Goal: Information Seeking & Learning: Learn about a topic

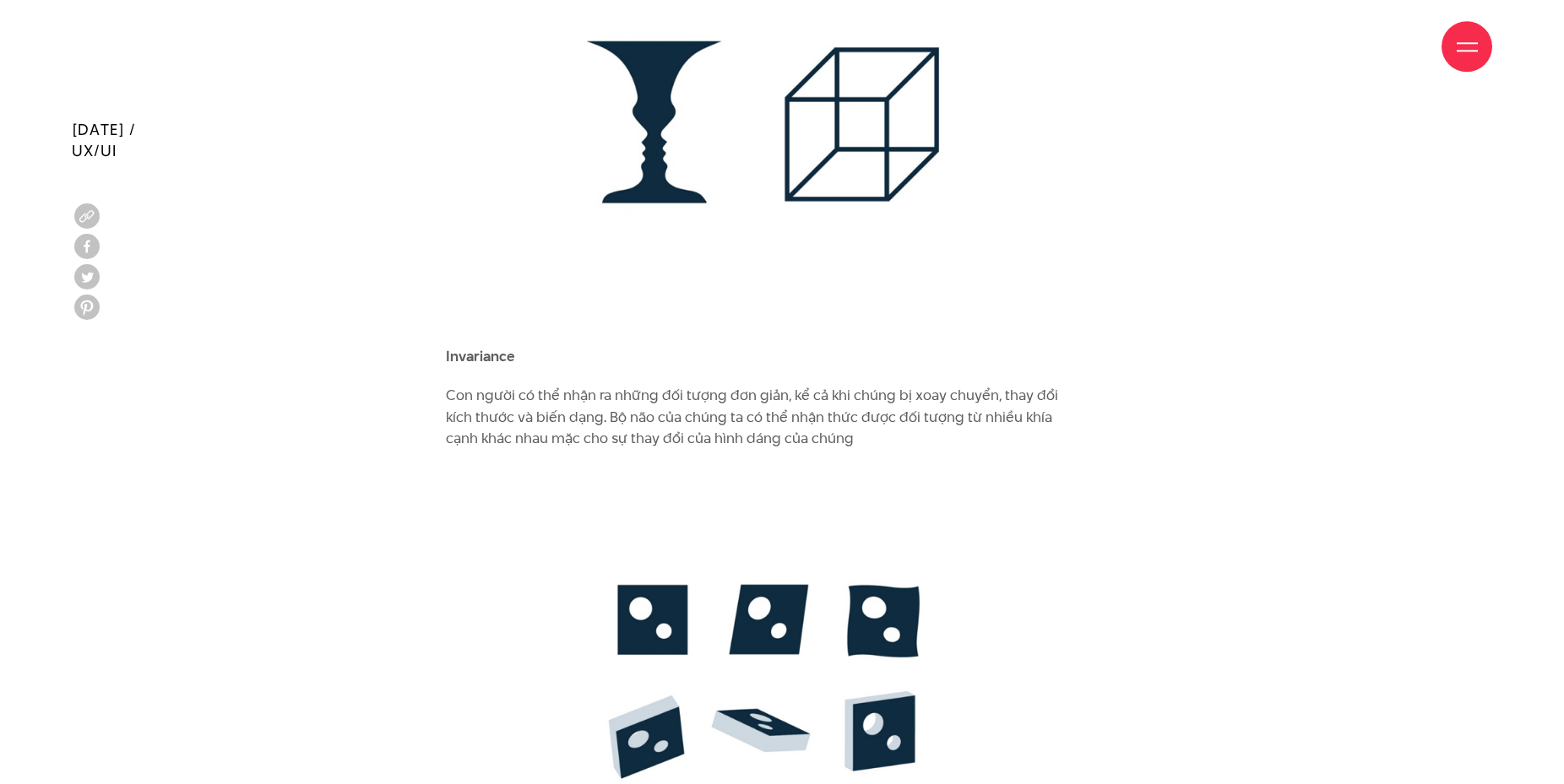
scroll to position [4563, 0]
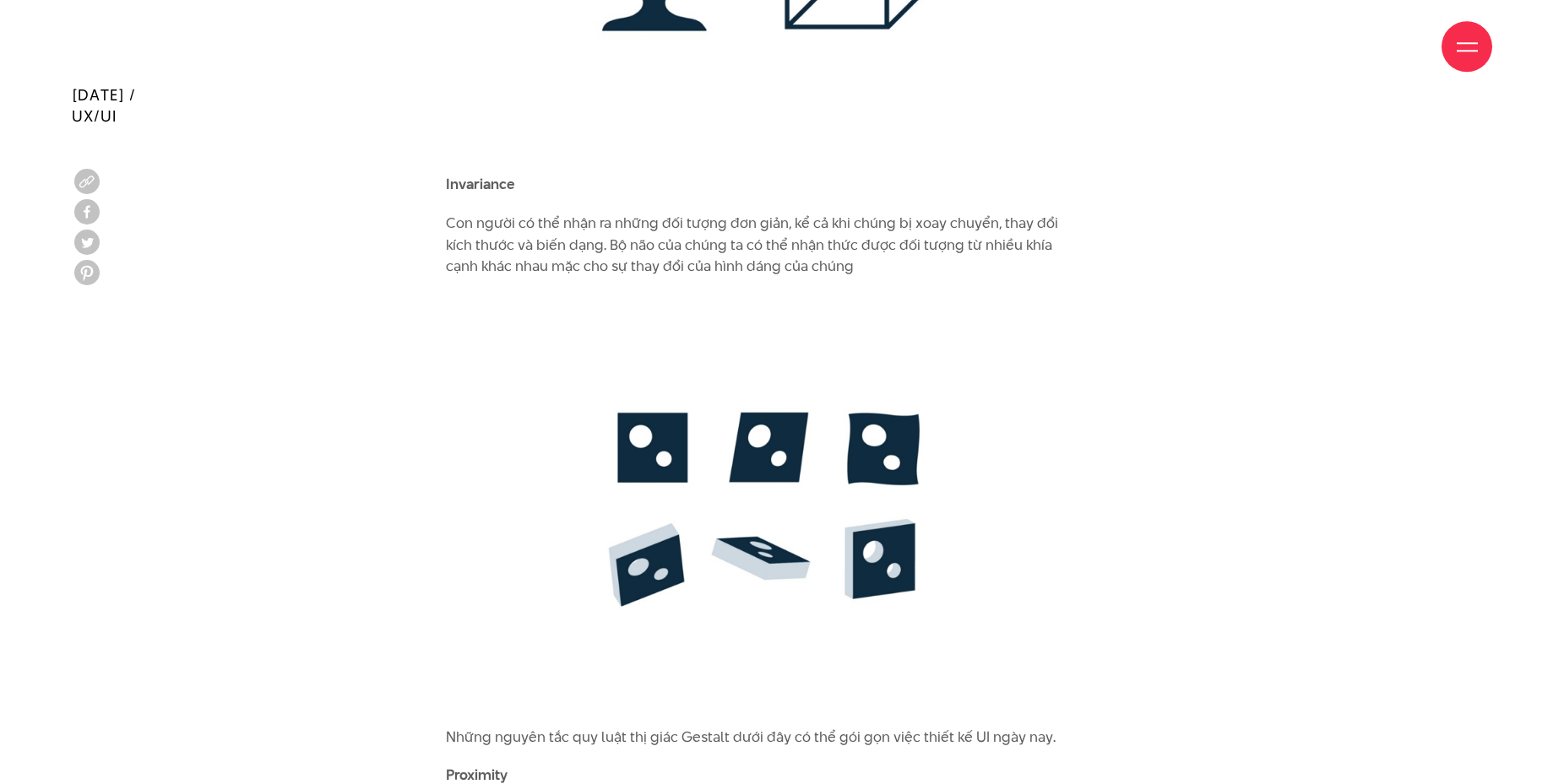
click at [909, 220] on p "Con người có thể nhận ra những đối tượng đơn giản, kể cả khi chúng bị xoay chuy…" at bounding box center [761, 245] width 630 height 65
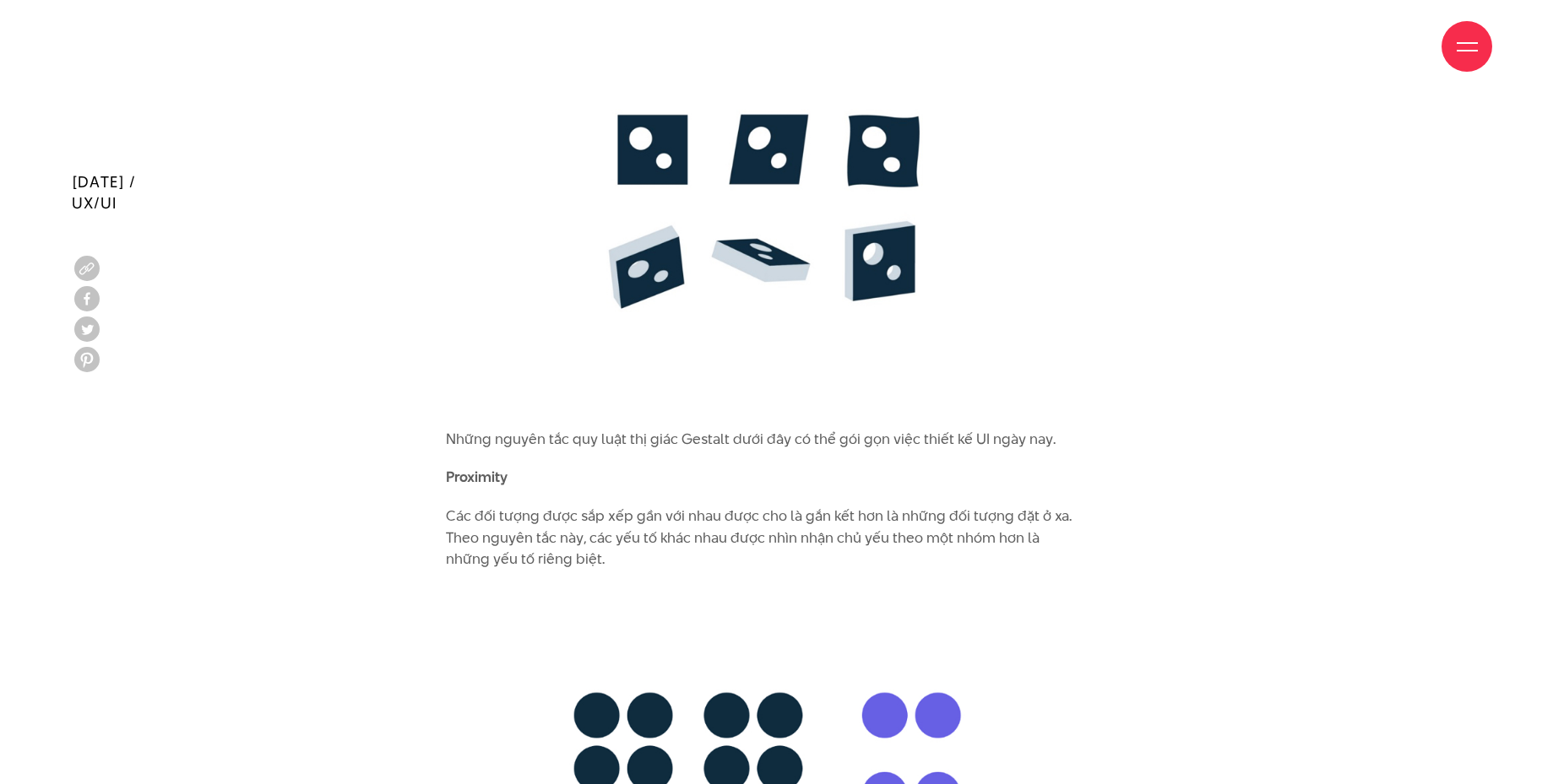
scroll to position [5120, 0]
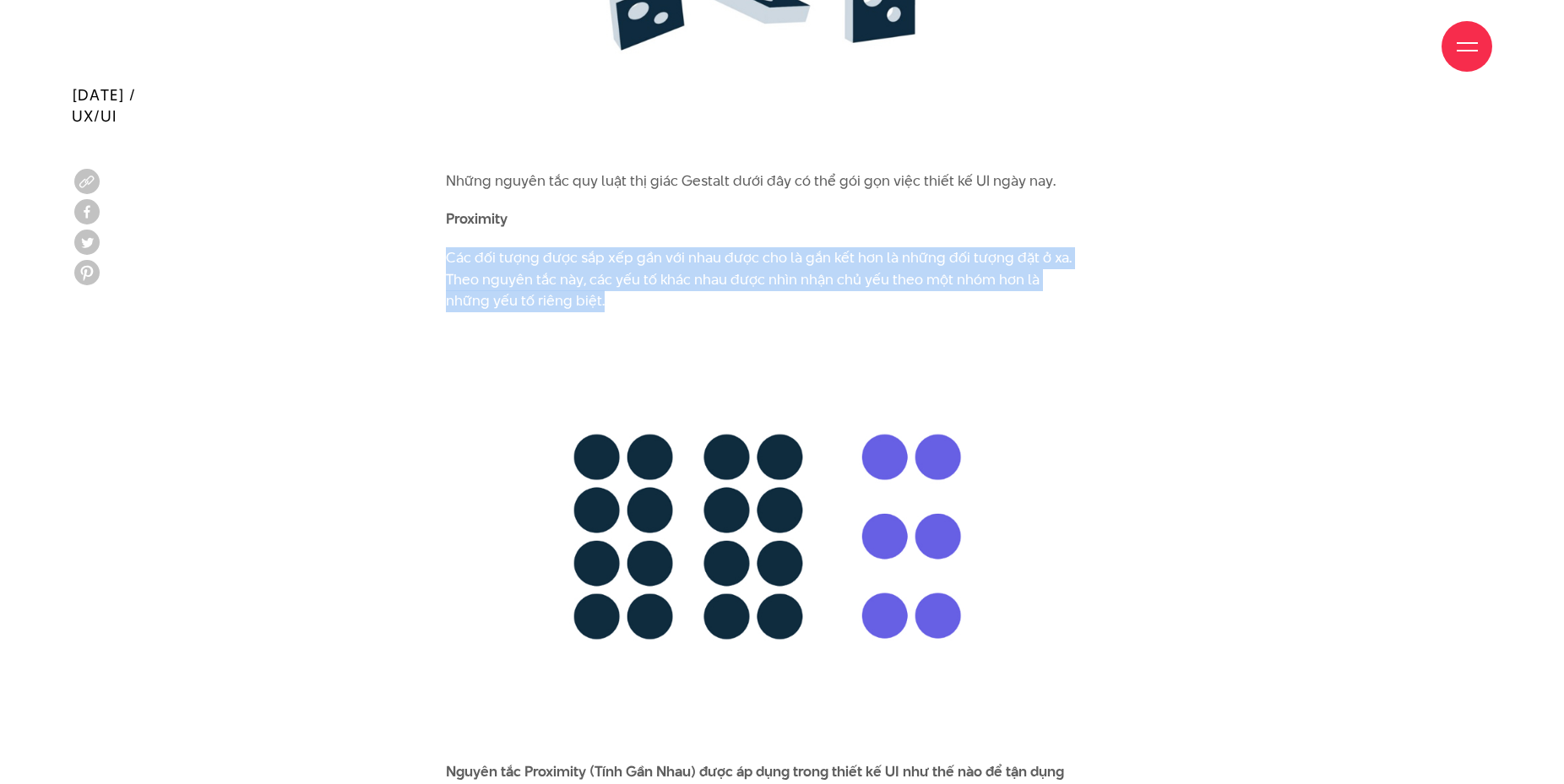
drag, startPoint x: 447, startPoint y: 235, endPoint x: 610, endPoint y: 271, distance: 166.9
click at [610, 271] on p "Các đối tượng được sắp xếp gần với nhau được cho là gắn kết hơn là những đối tư…" at bounding box center [761, 279] width 630 height 65
click at [474, 374] on img at bounding box center [761, 536] width 630 height 415
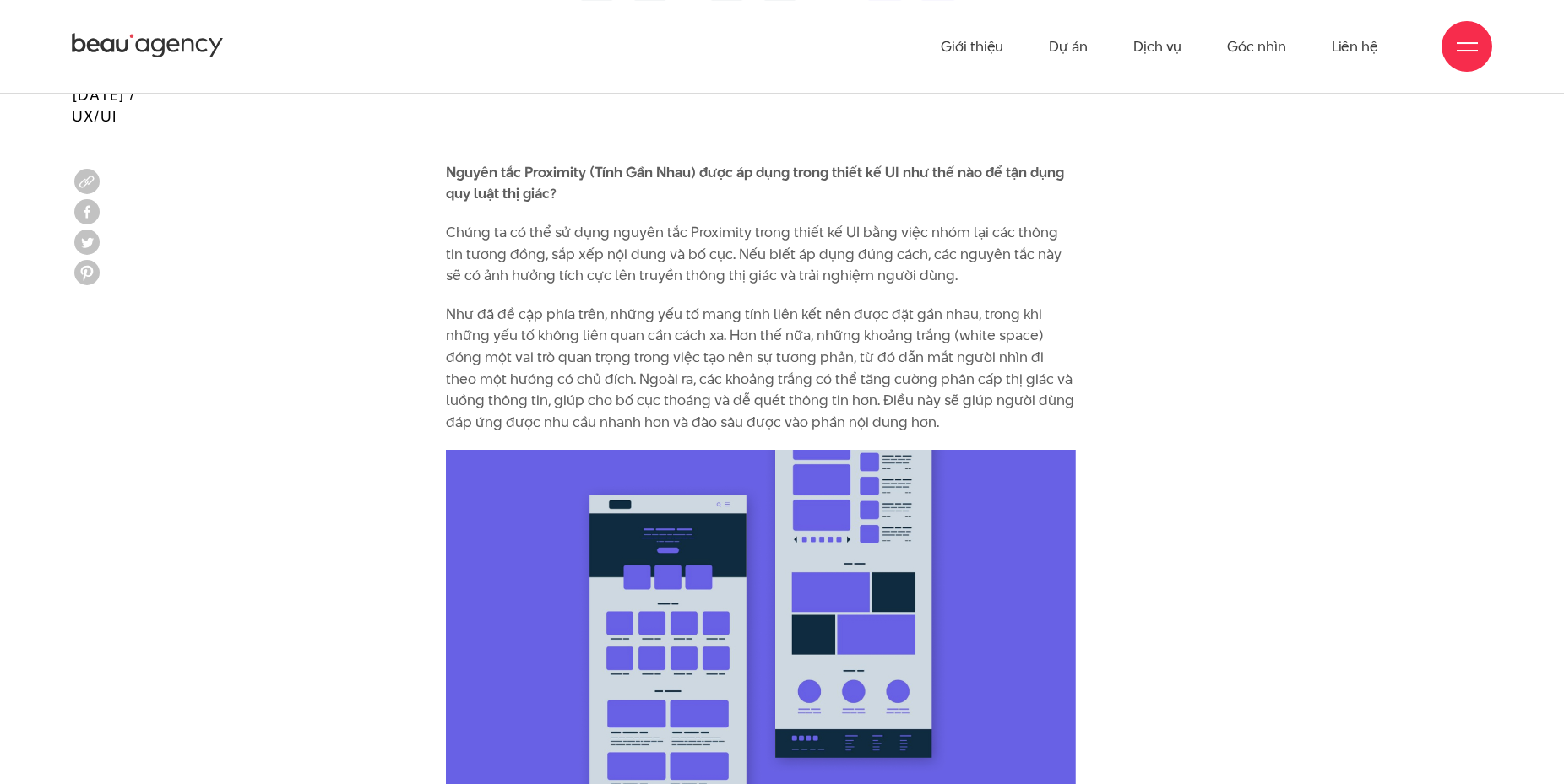
scroll to position [5720, 0]
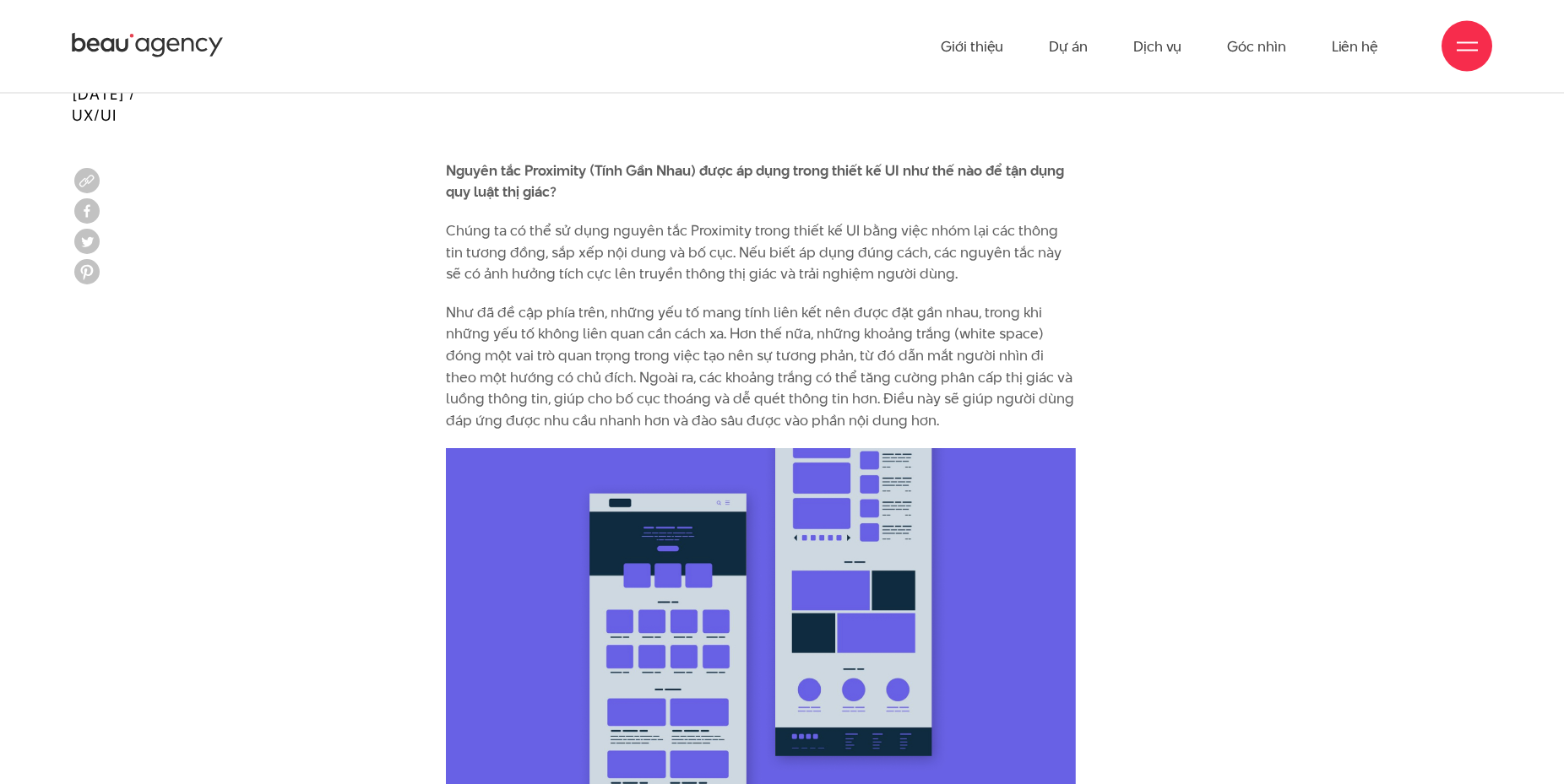
click at [447, 222] on p "Chúng ta có thể sử dụng nguyên tắc Proximity trong thiết kế UI bằng việc nhóm l…" at bounding box center [761, 253] width 630 height 65
click at [554, 224] on p "Chúng ta có thể sử dụng nguyên tắc Proximity trong thiết kế UI bằng việc nhóm l…" at bounding box center [761, 253] width 630 height 65
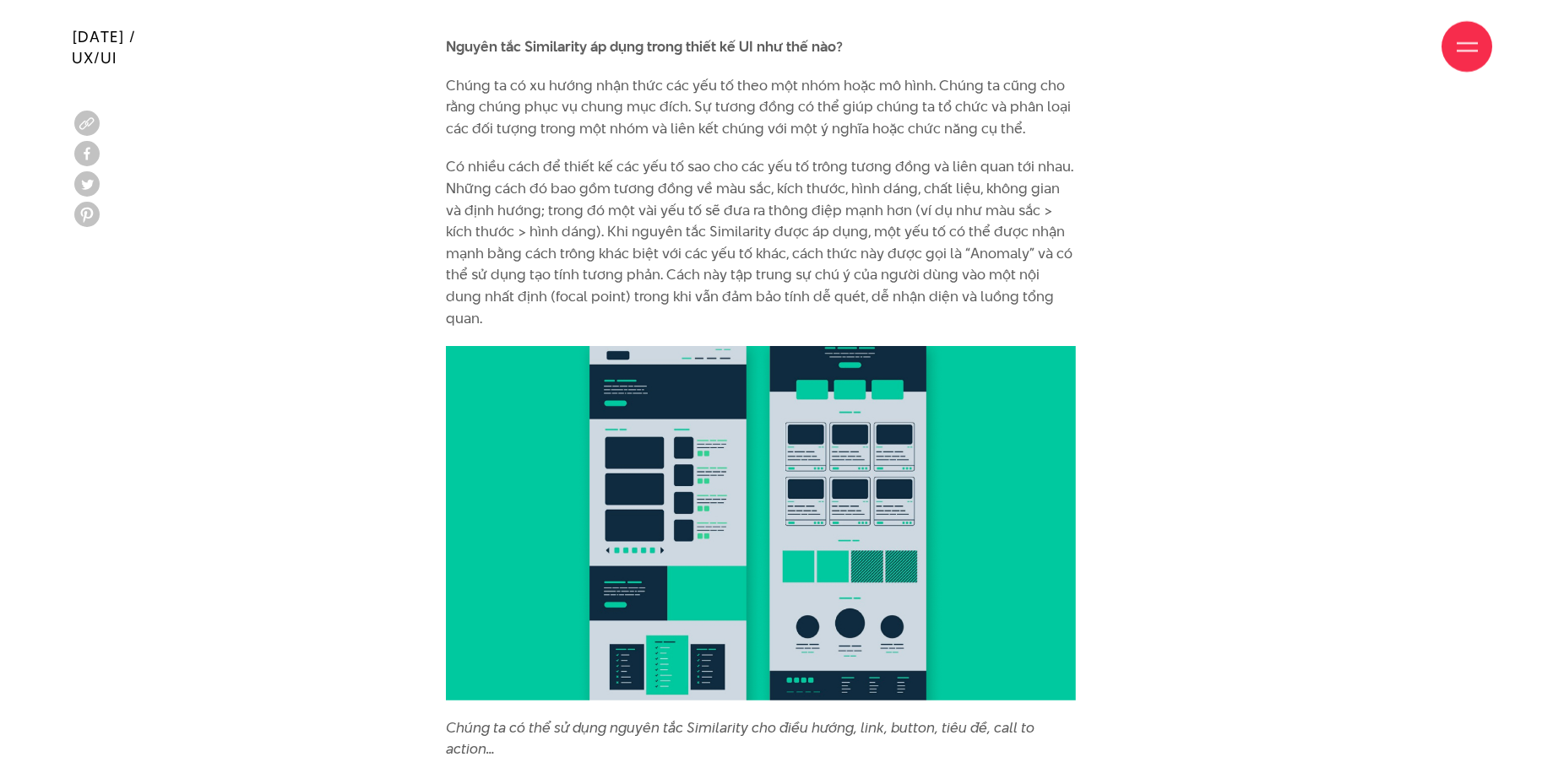
scroll to position [7500, 0]
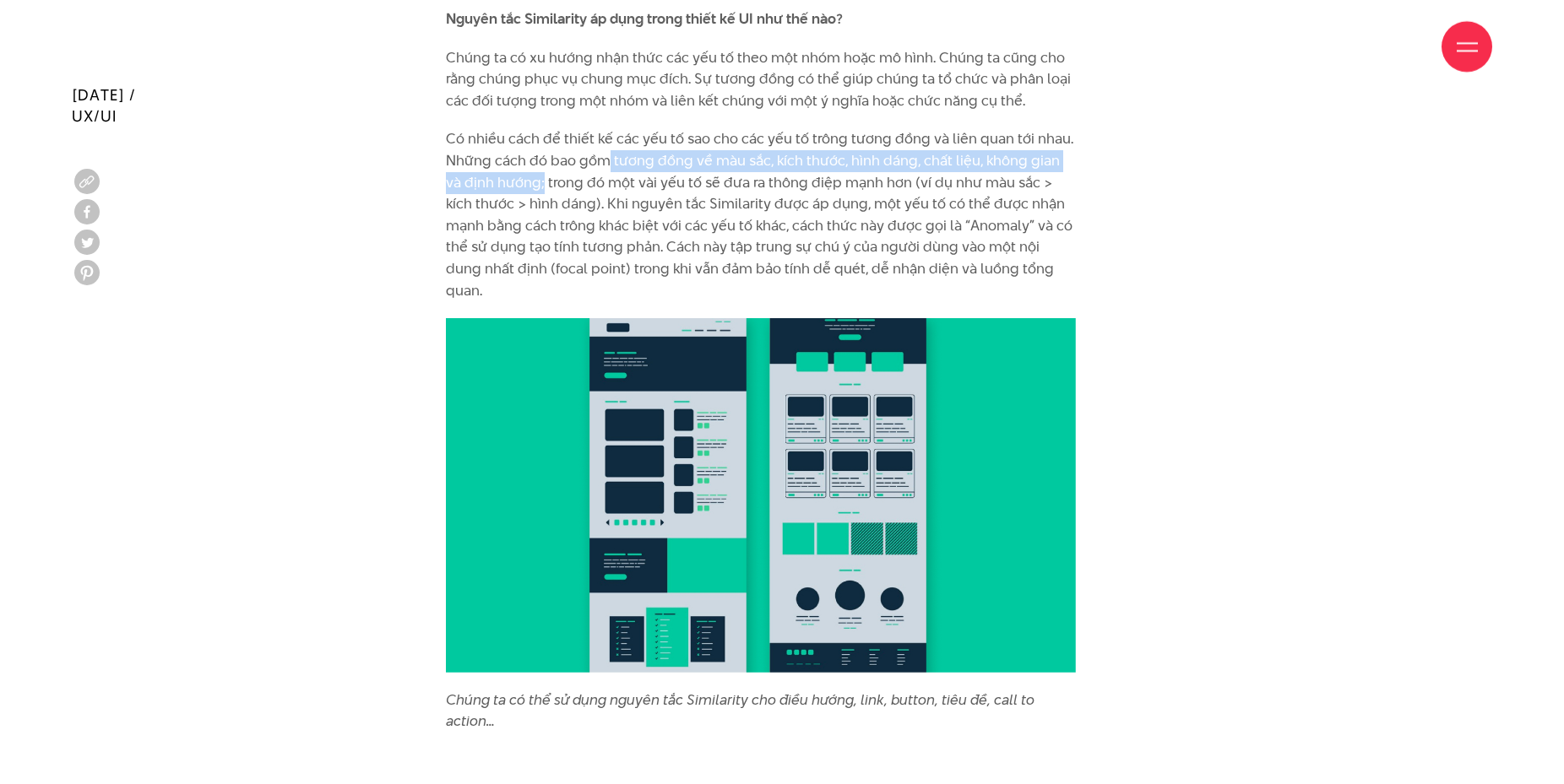
drag, startPoint x: 617, startPoint y: 125, endPoint x: 525, endPoint y: 139, distance: 93.1
click at [525, 139] on p "Có nhiều cách để thiết kế các yếu tố sao cho các yếu tố trông tương đồng và liê…" at bounding box center [761, 215] width 630 height 173
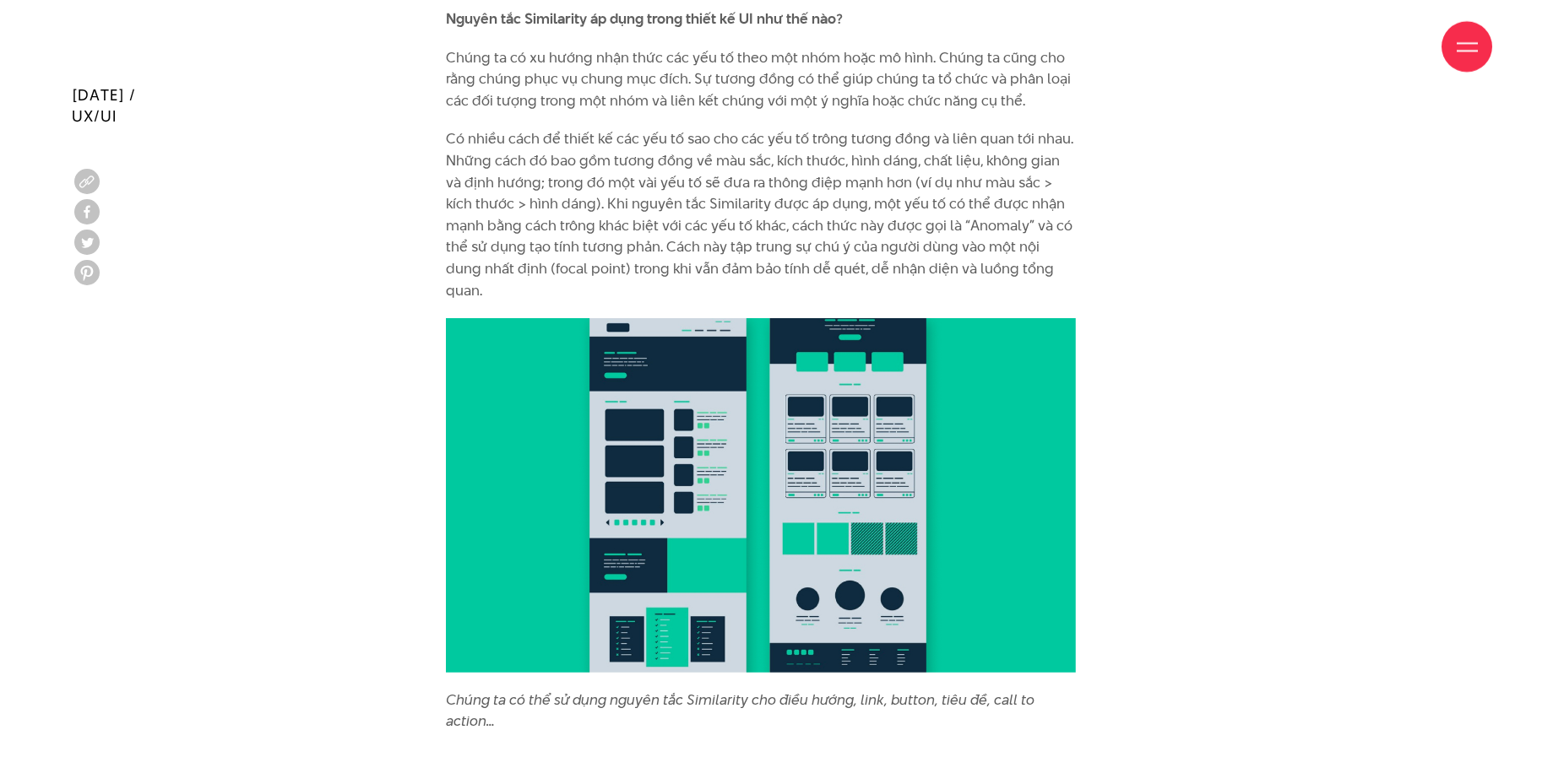
click at [799, 133] on p "Có nhiều cách để thiết kế các yếu tố sao cho các yếu tố trông tương đồng và liê…" at bounding box center [761, 215] width 630 height 173
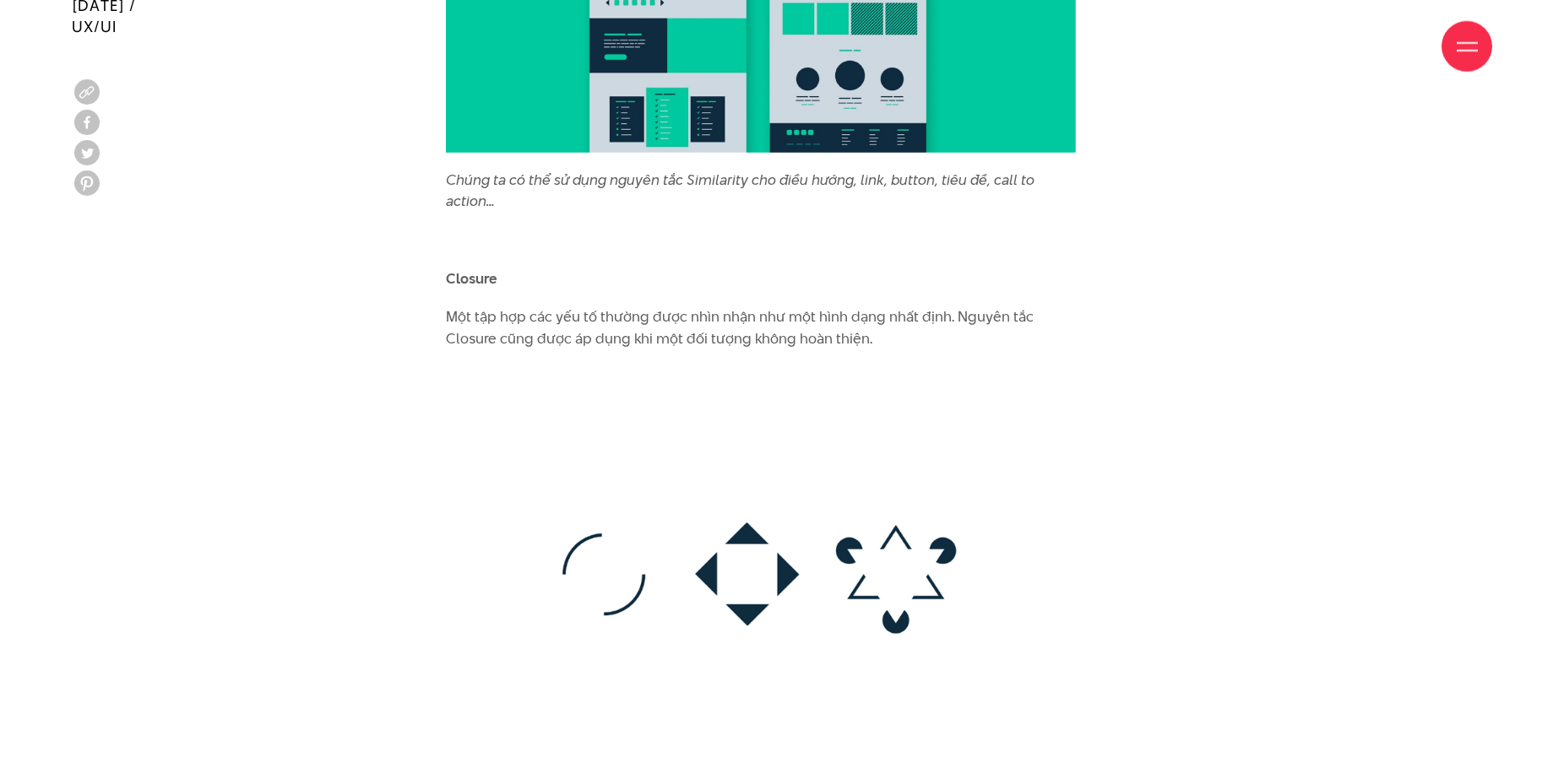
scroll to position [8102, 0]
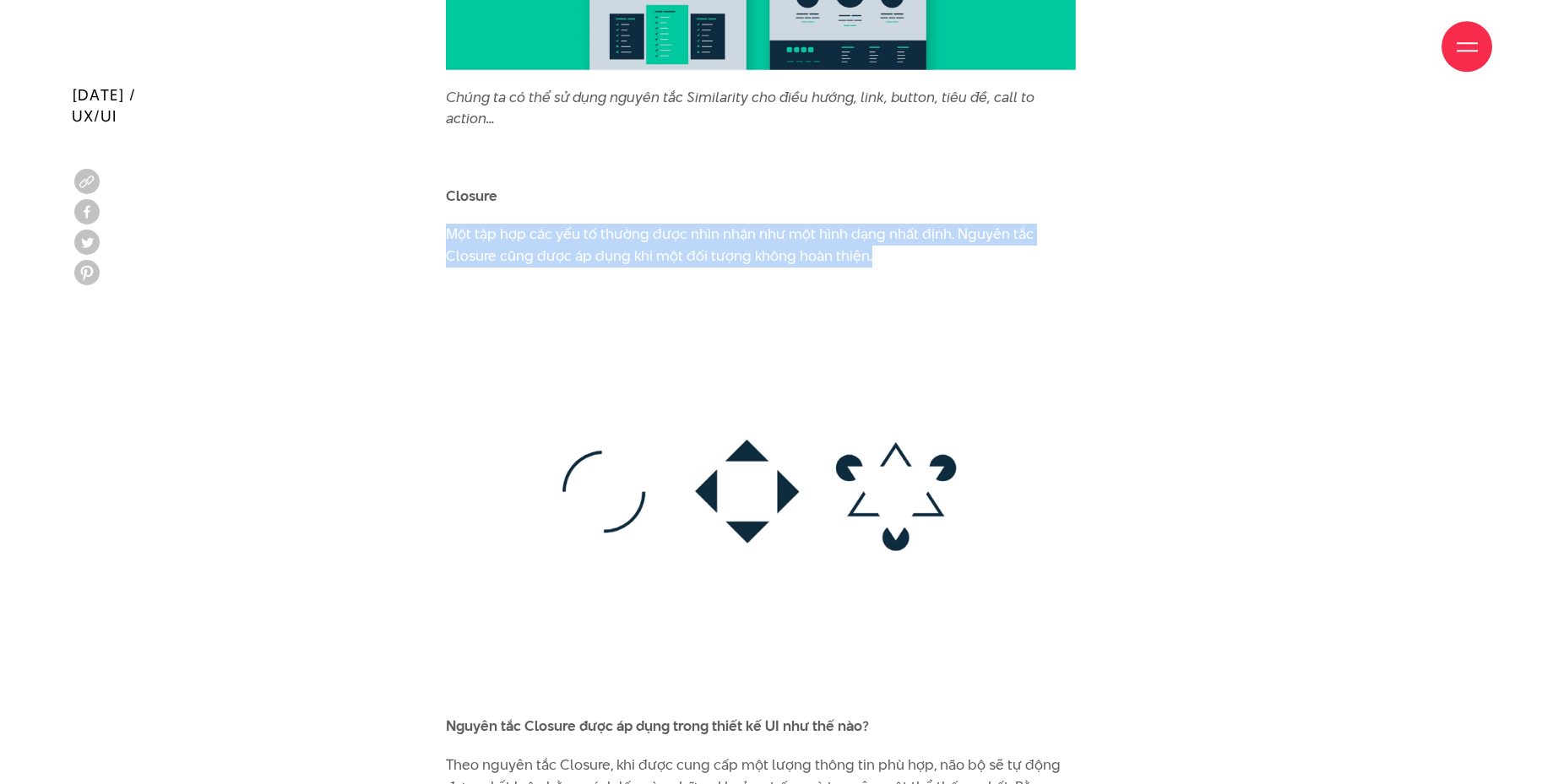
drag, startPoint x: 447, startPoint y: 171, endPoint x: 907, endPoint y: 196, distance: 460.7
click at [907, 223] on p "Một tập hợp các yếu tố thường được nhìn nhận như một hình dạng nhất định. Nguyê…" at bounding box center [761, 245] width 630 height 43
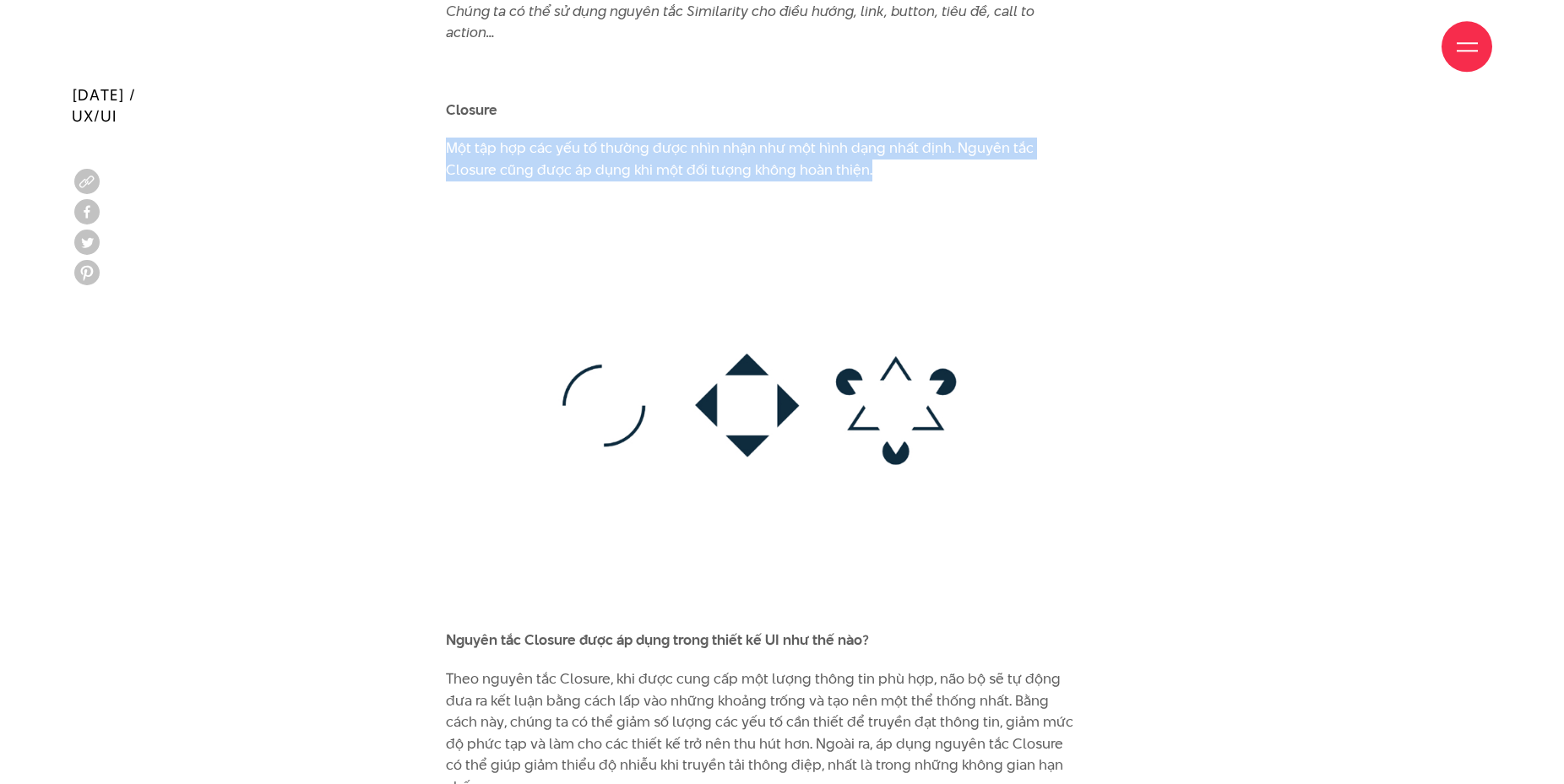
click at [624, 197] on img at bounding box center [761, 405] width 630 height 415
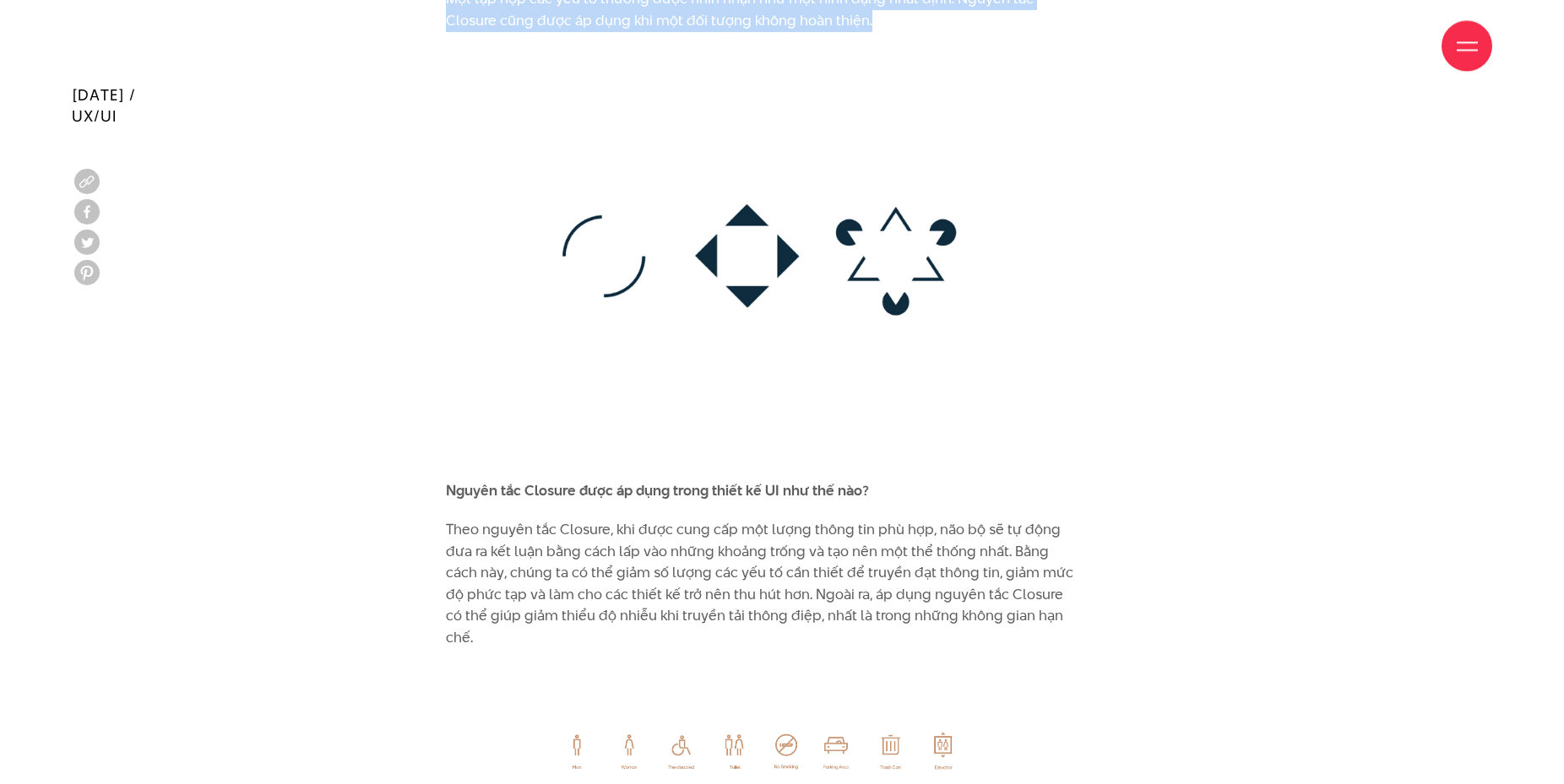
scroll to position [8360, 0]
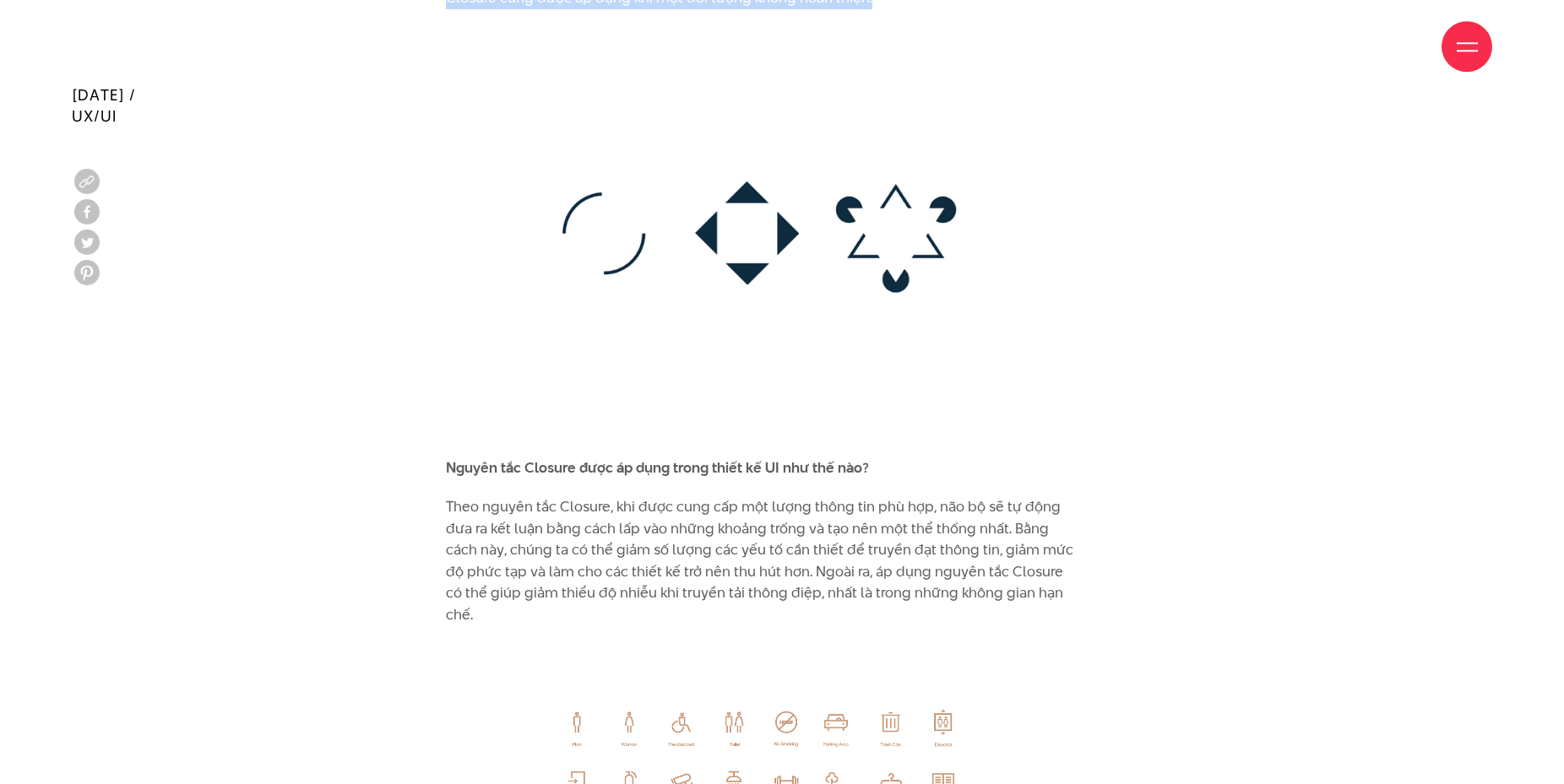
click at [561, 199] on img at bounding box center [761, 232] width 630 height 415
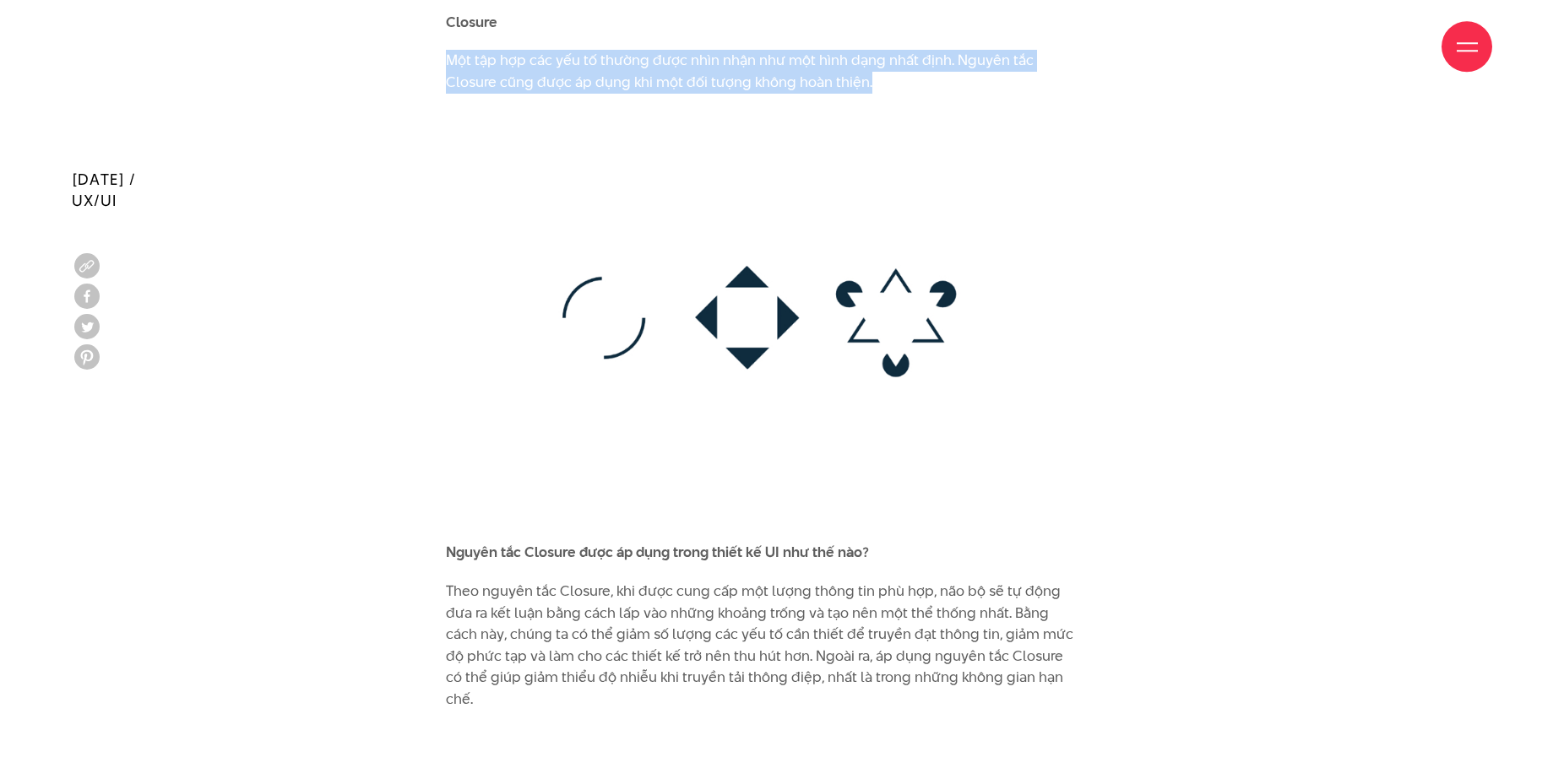
scroll to position [8189, 0]
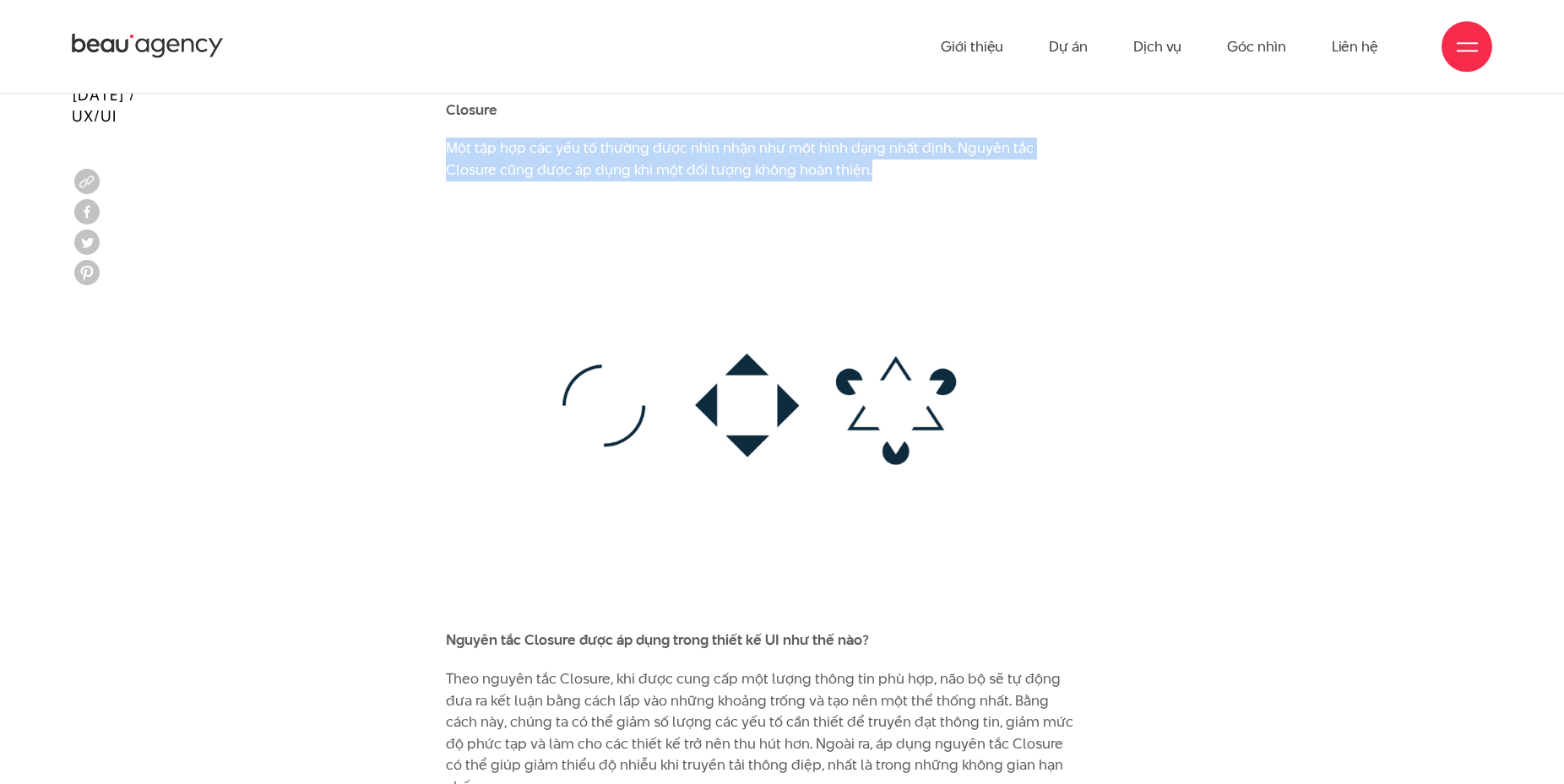
click at [611, 197] on img at bounding box center [761, 405] width 630 height 415
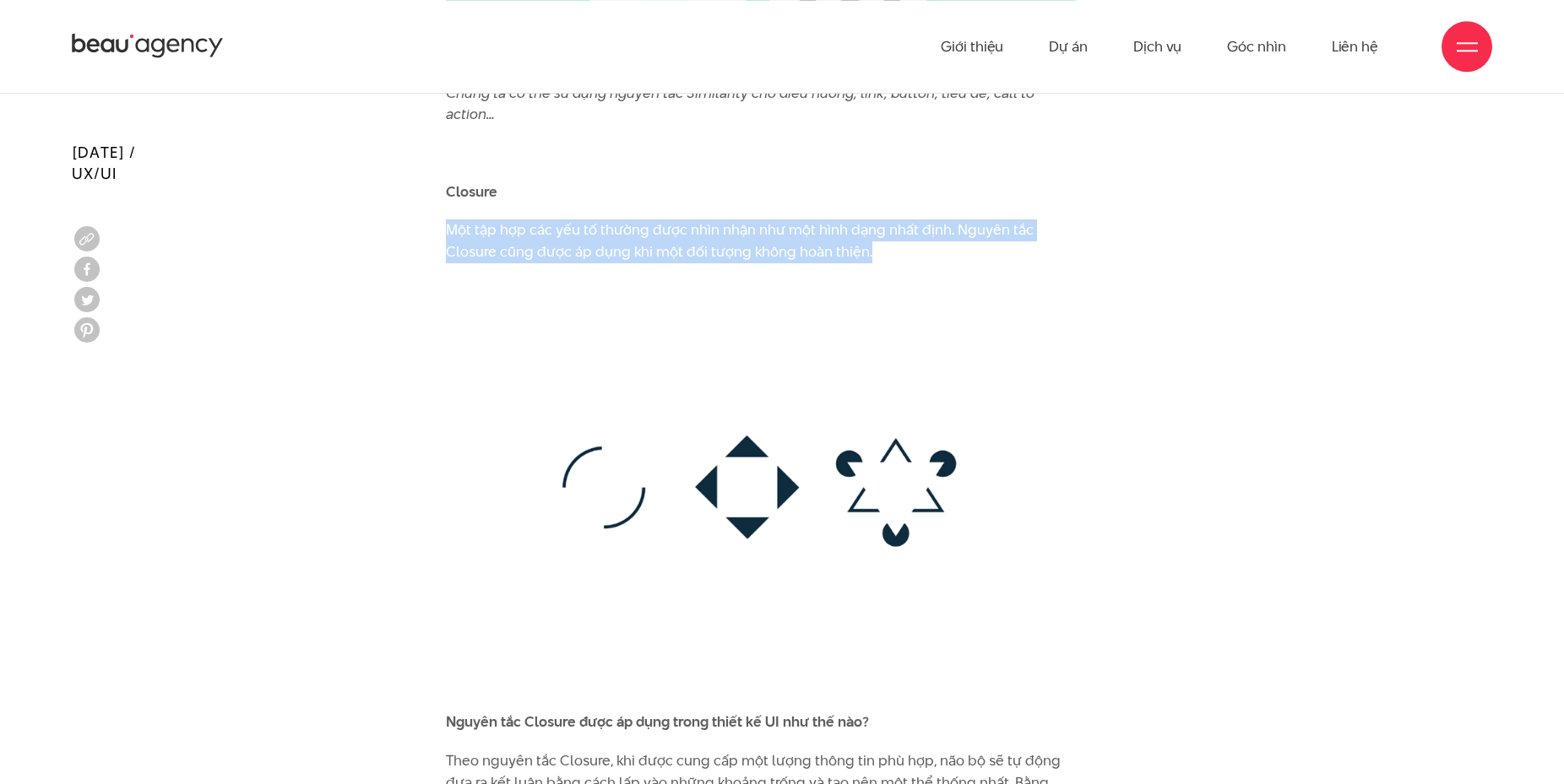
scroll to position [8016, 0]
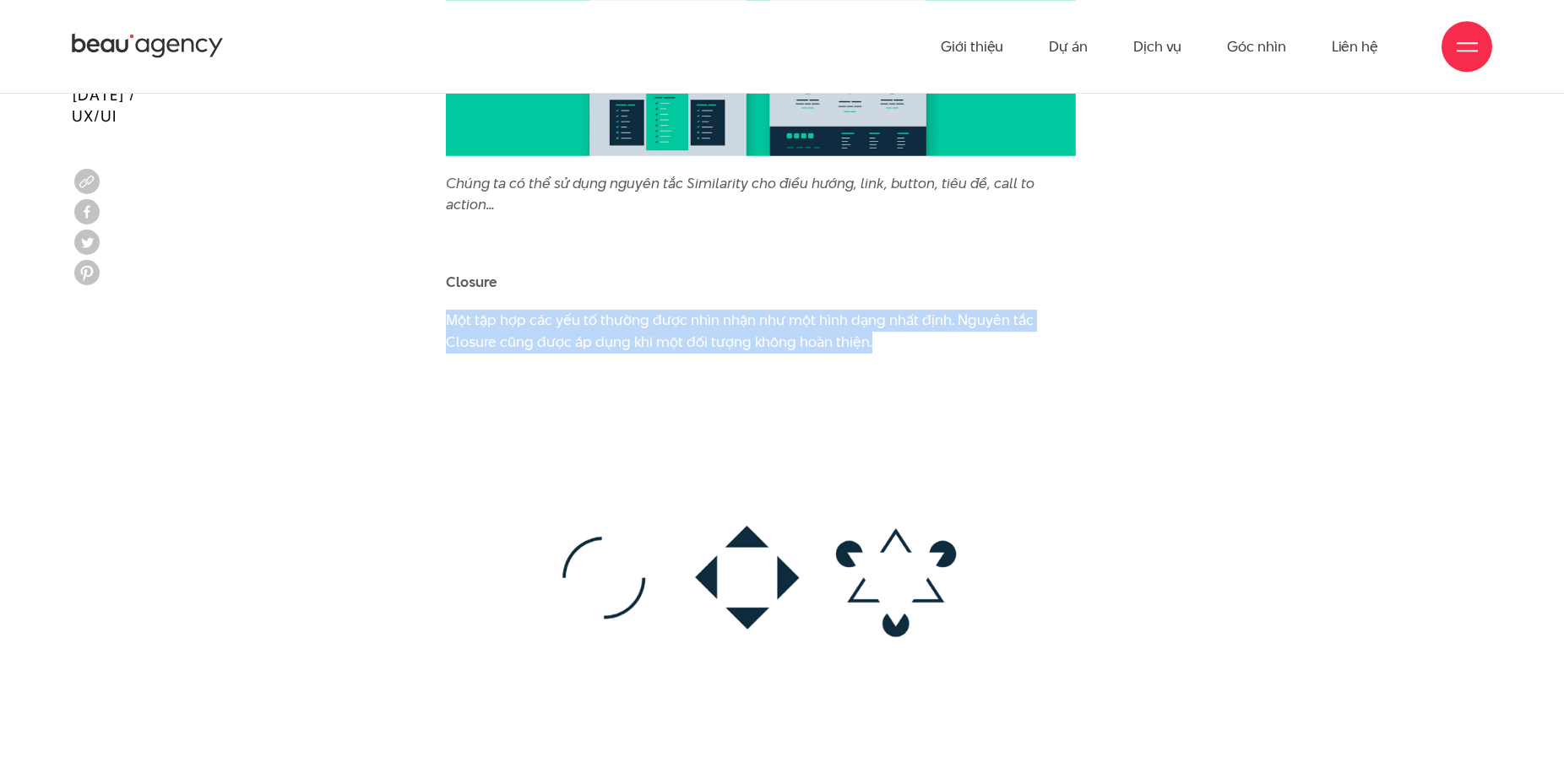
click at [550, 310] on p "Một tập hợp các yếu tố thường được nhìn nhận như một hình dạng nhất định. Nguyê…" at bounding box center [761, 331] width 630 height 43
drag, startPoint x: 445, startPoint y: 255, endPoint x: 879, endPoint y: 276, distance: 434.5
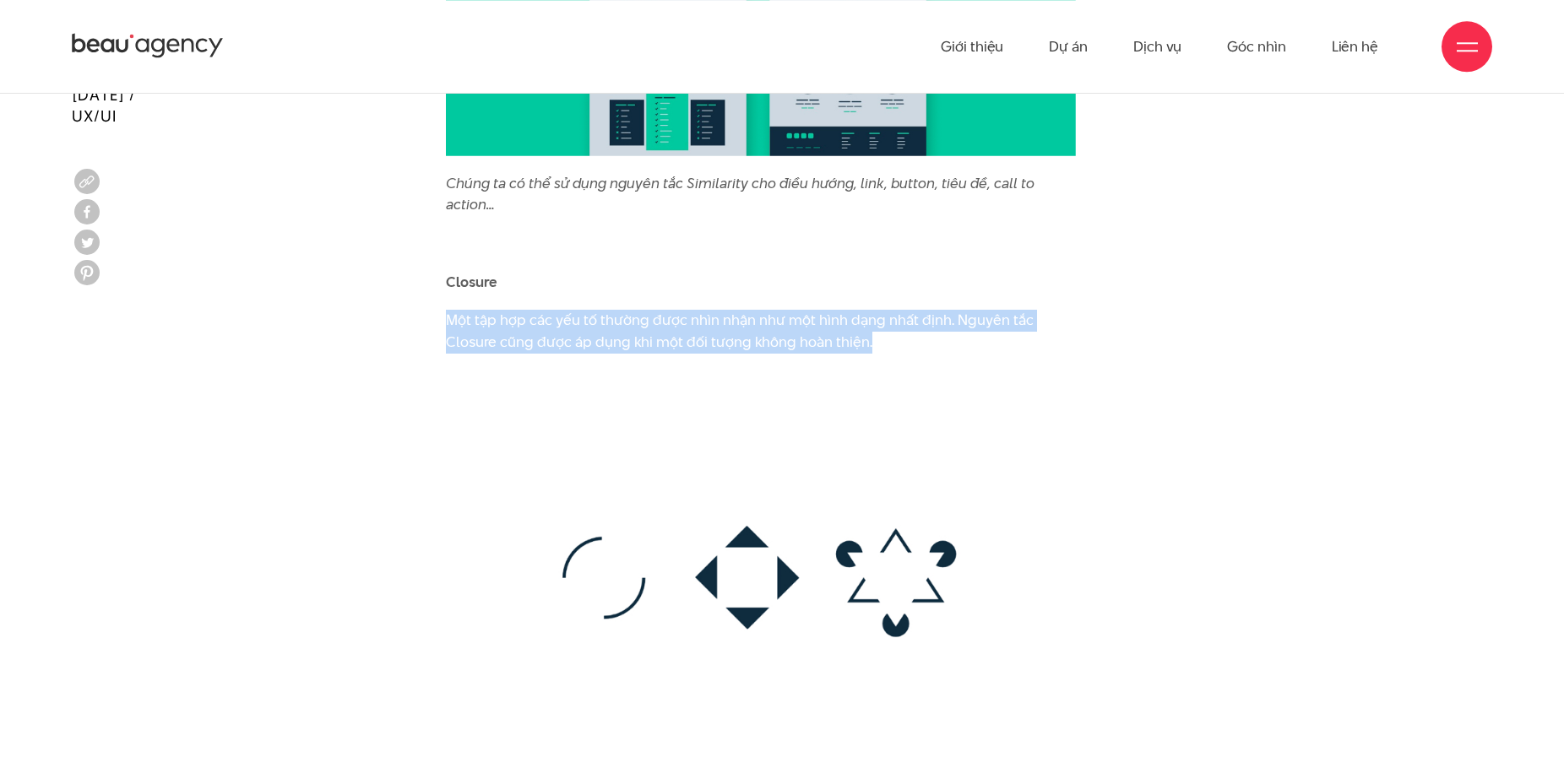
drag, startPoint x: 754, startPoint y: 277, endPoint x: 433, endPoint y: 266, distance: 321.2
click at [664, 310] on p "Một tập hợp các yếu tố thường được nhìn nhận như một hình dạng nhất định. Nguyê…" at bounding box center [761, 331] width 630 height 43
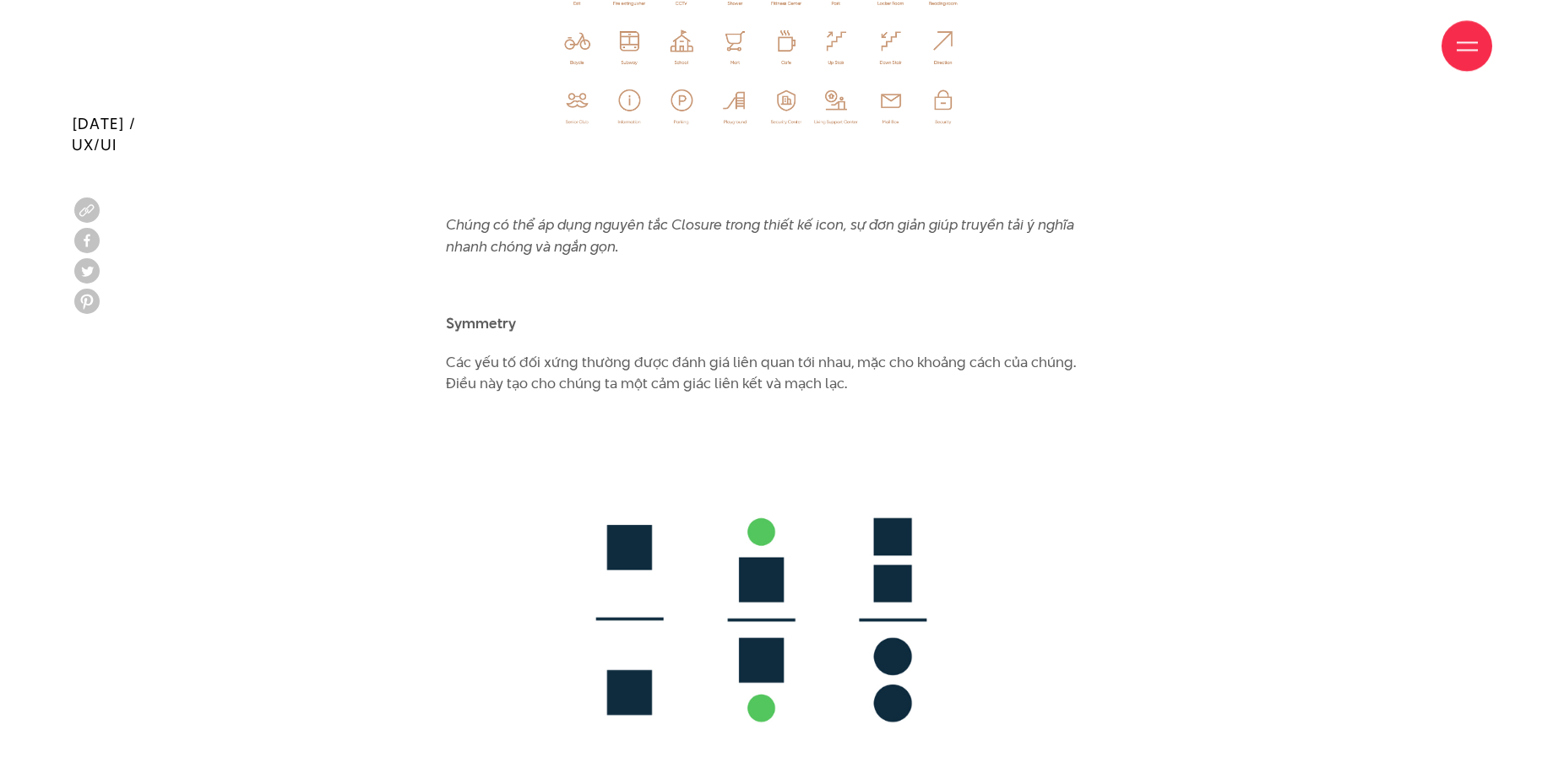
scroll to position [9246, 0]
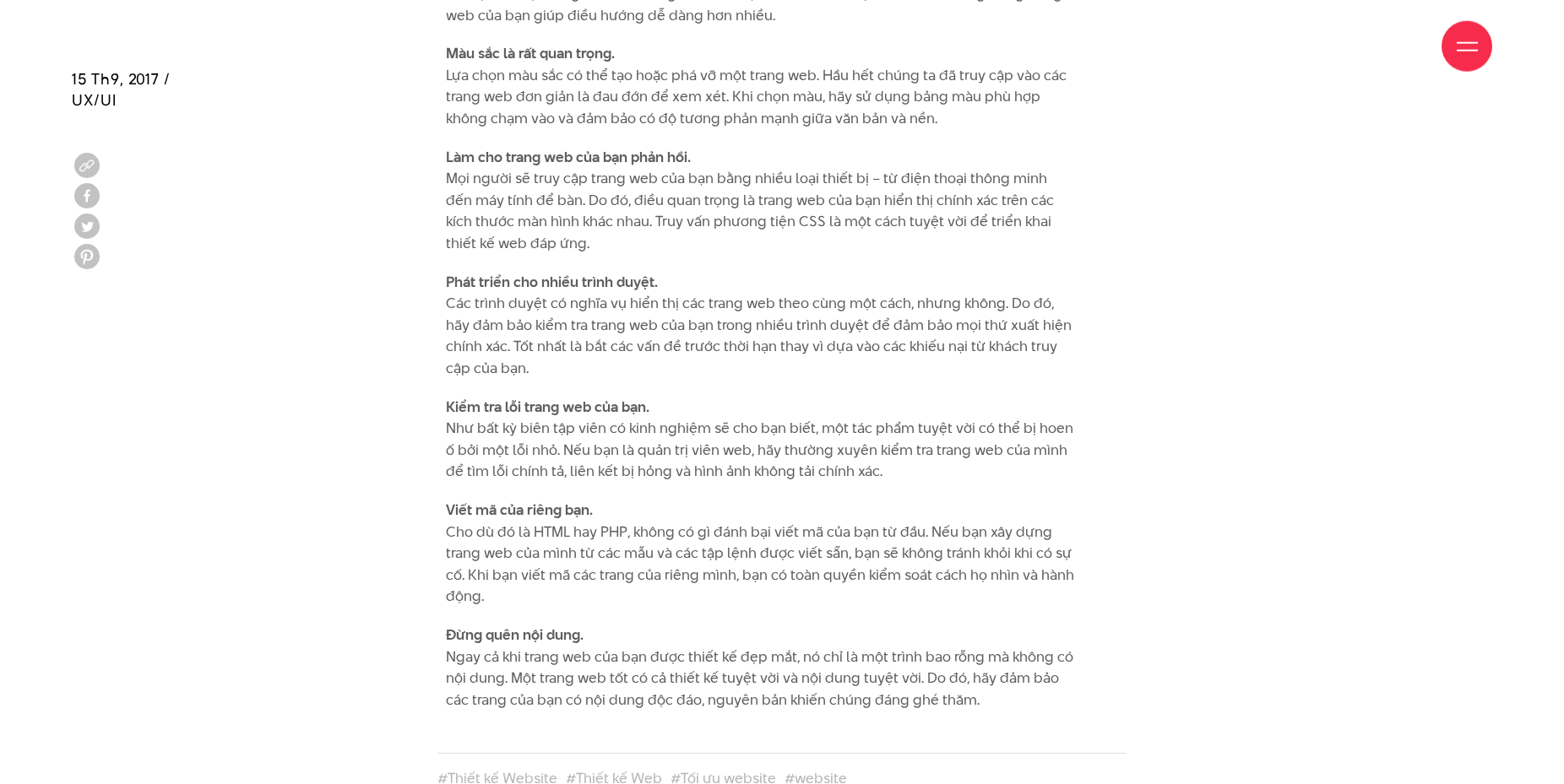
scroll to position [1205, 0]
